Goal: Complete application form: Complete application form

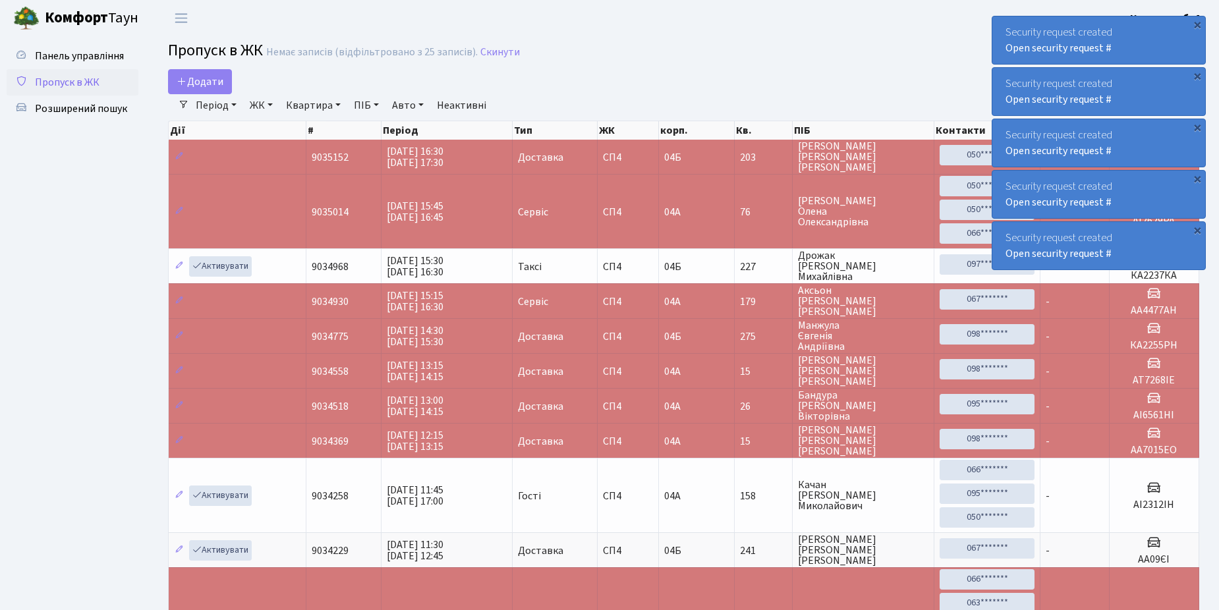
select select "25"
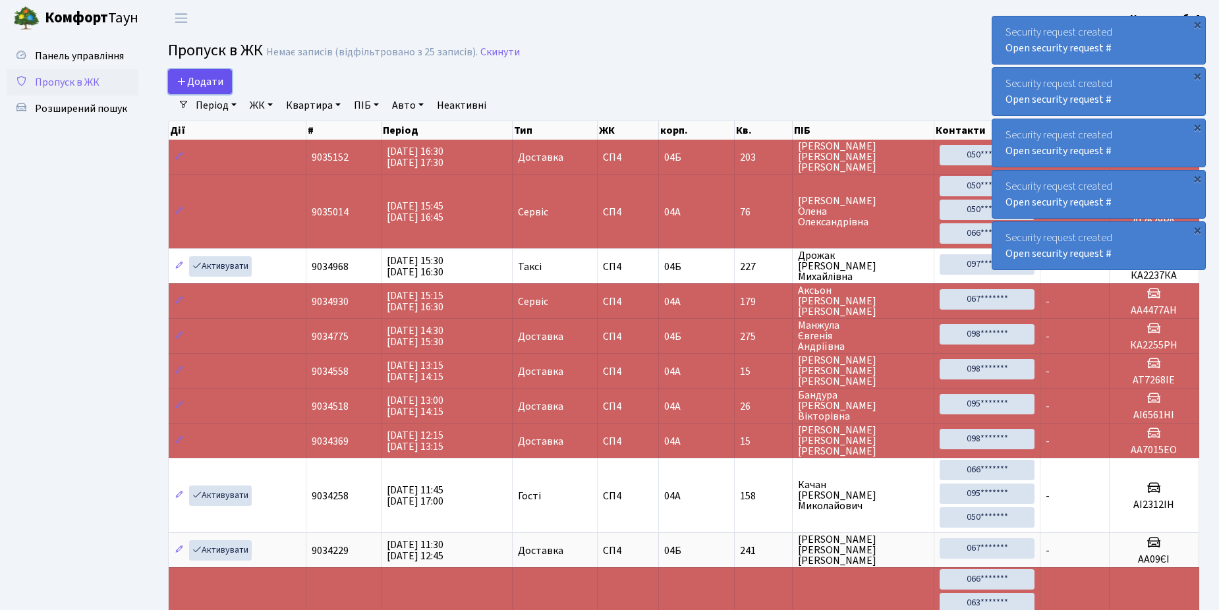
click at [202, 80] on span "Додати" at bounding box center [200, 81] width 47 height 14
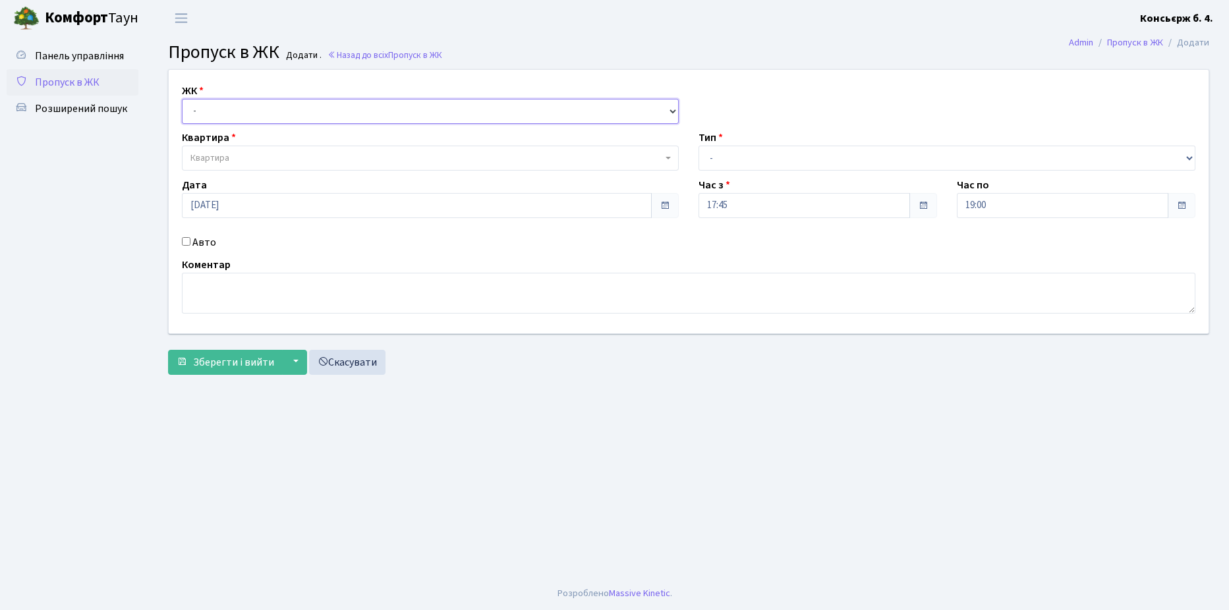
click at [243, 109] on select "- [STREET_ADDRESS]" at bounding box center [430, 111] width 497 height 25
select select "325"
click at [182, 99] on select "- [STREET_ADDRESS]" at bounding box center [430, 111] width 497 height 25
select select
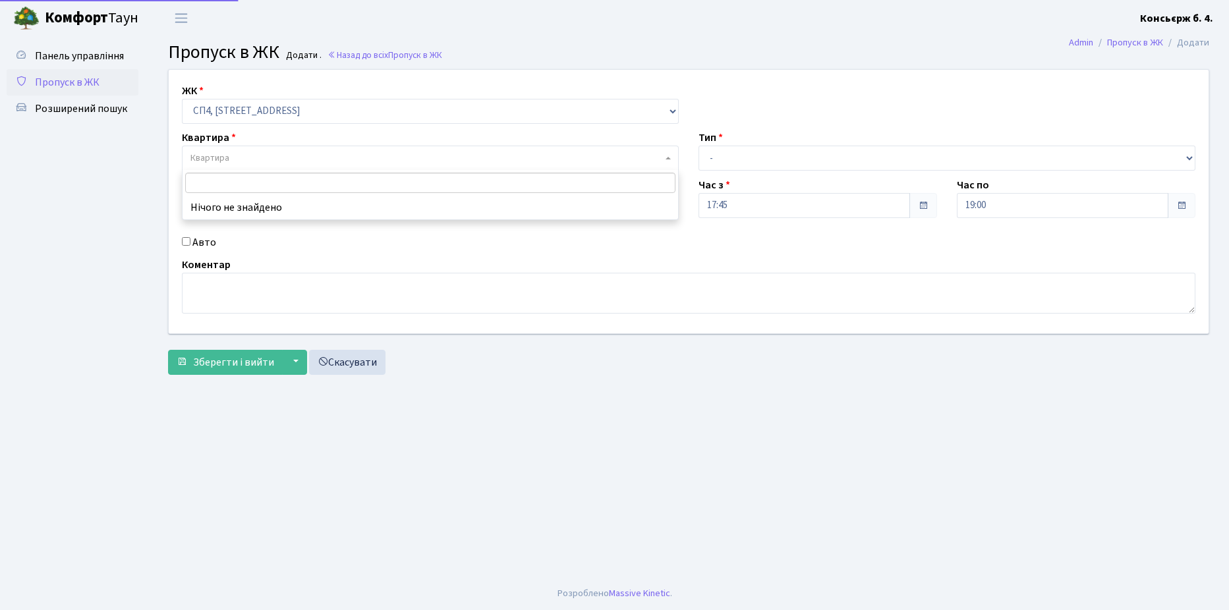
click at [294, 155] on span "Квартира" at bounding box center [426, 158] width 472 height 13
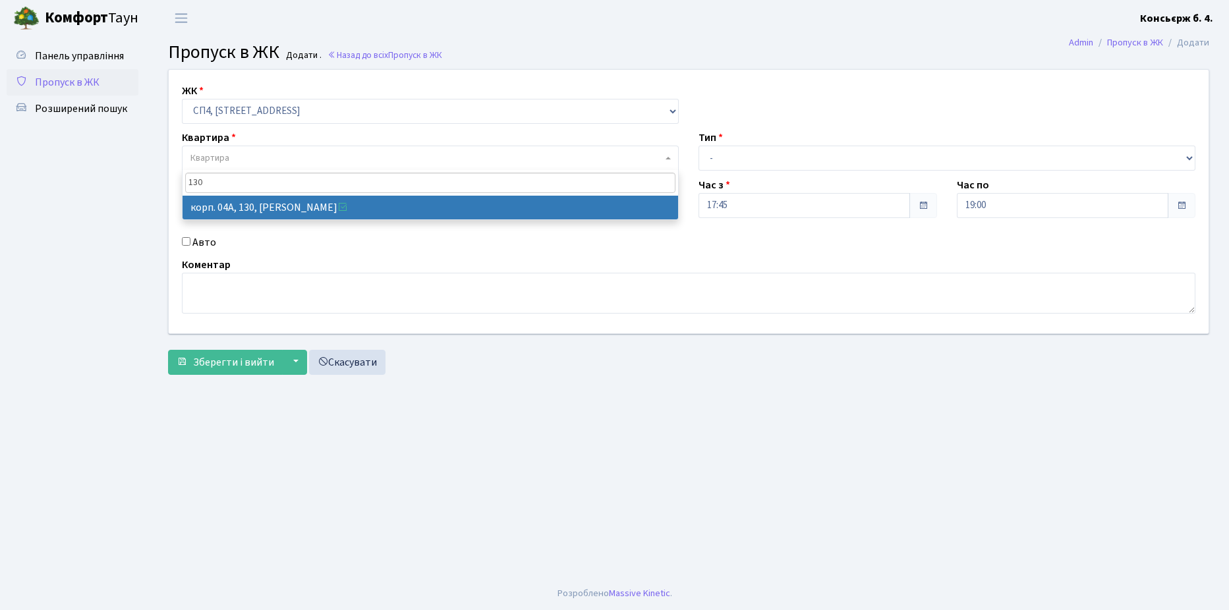
type input "130"
select select "21158"
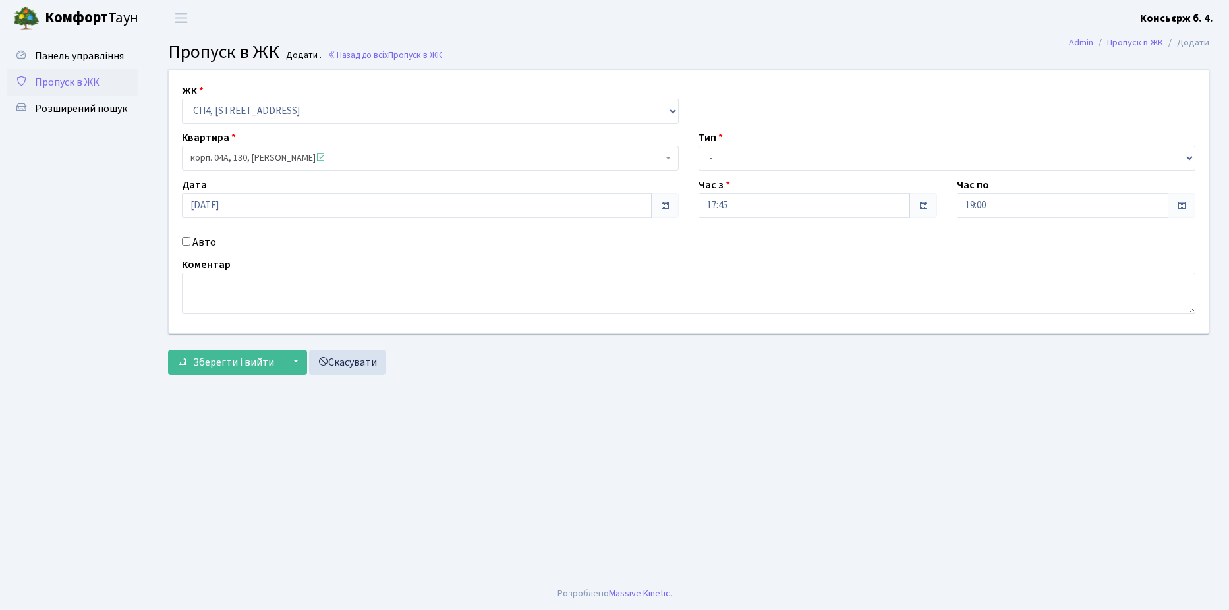
click at [188, 239] on input "Авто" at bounding box center [186, 241] width 9 height 9
checkbox input "true"
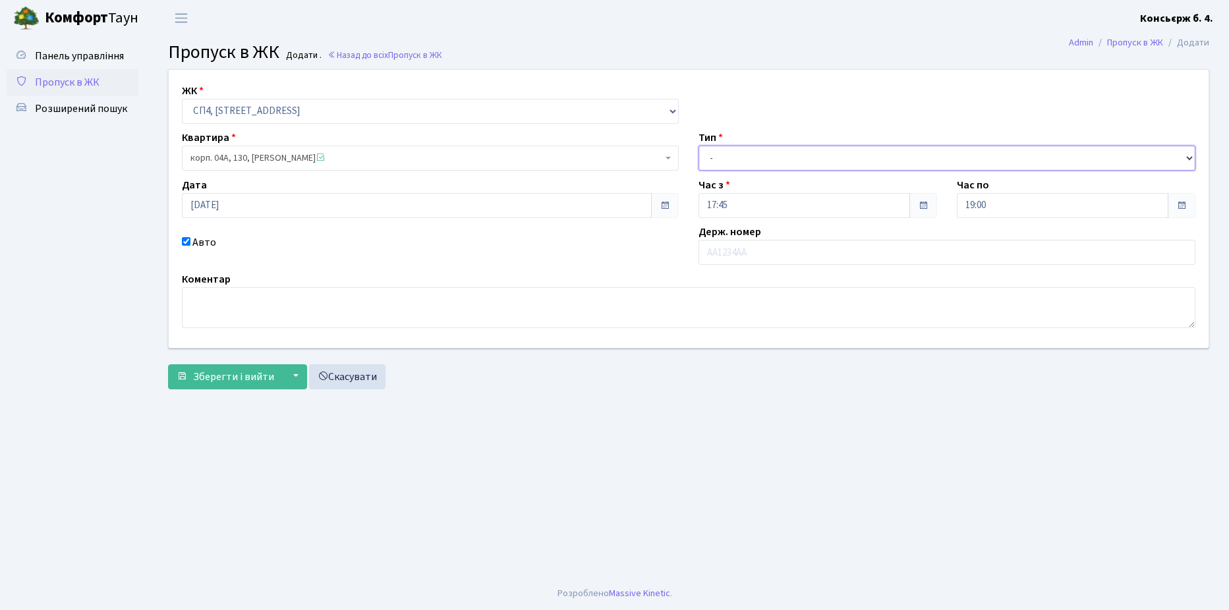
click at [757, 154] on select "- Доставка Таксі Гості Сервіс" at bounding box center [947, 158] width 497 height 25
select select "18"
click at [699, 146] on select "- Доставка Таксі Гості Сервіс" at bounding box center [947, 158] width 497 height 25
click at [764, 254] on input "text" at bounding box center [947, 252] width 497 height 25
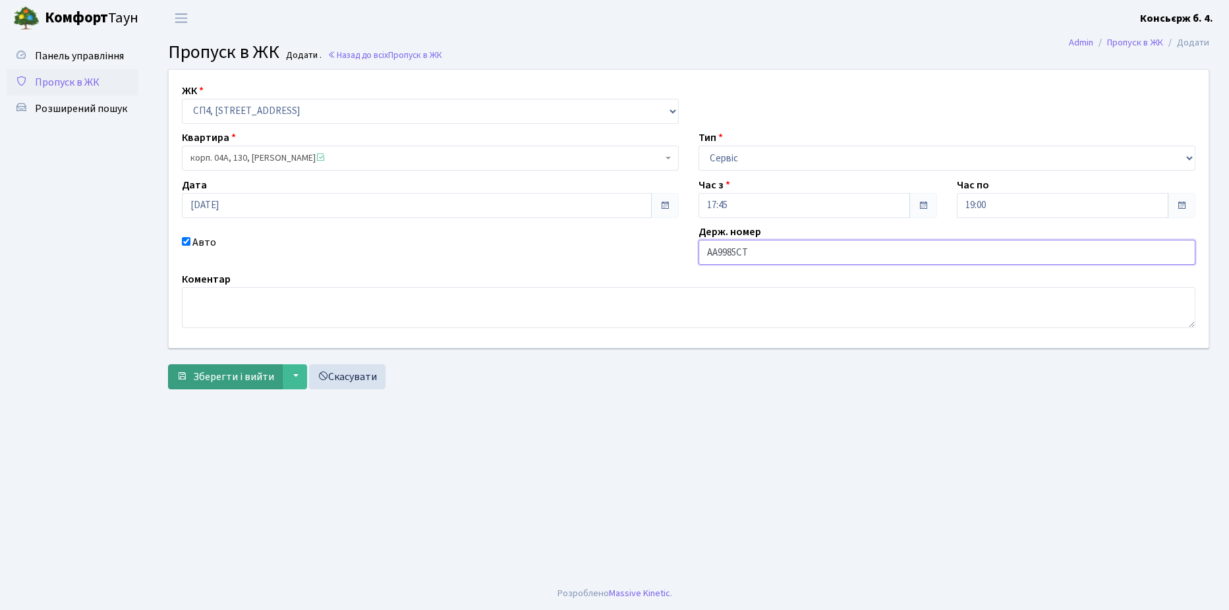
type input "АА9985СТ"
click at [260, 372] on span "Зберегти і вийти" at bounding box center [233, 377] width 81 height 14
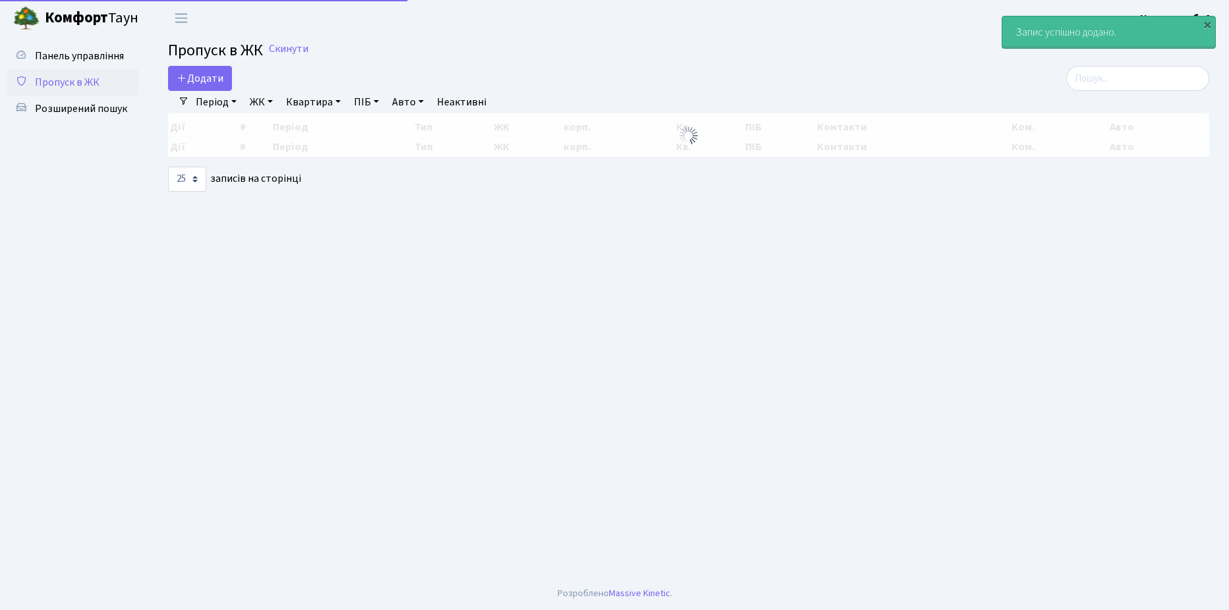
select select "25"
